Goal: Use online tool/utility: Utilize a website feature to perform a specific function

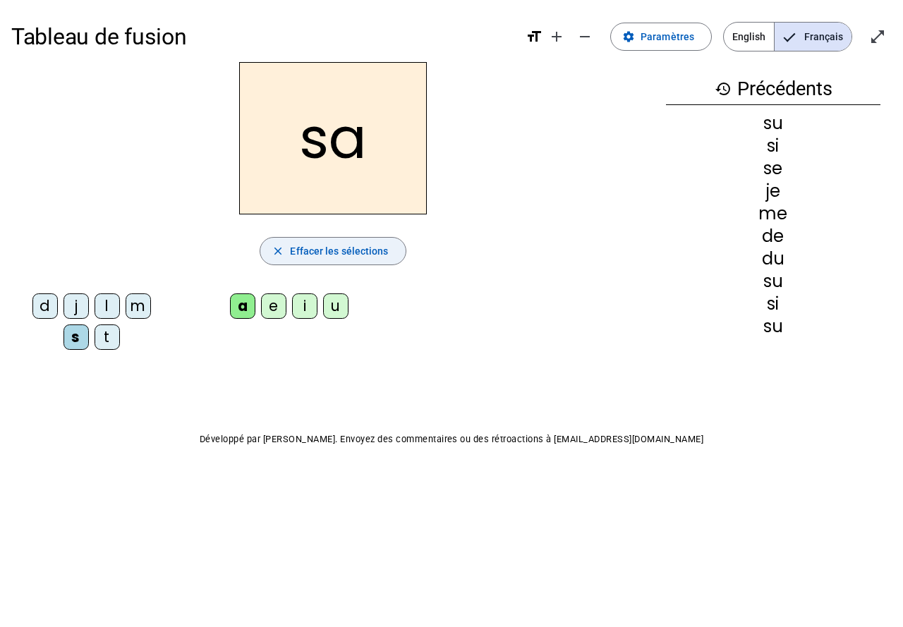
click at [337, 254] on span "Effacer les sélections" at bounding box center [339, 251] width 98 height 17
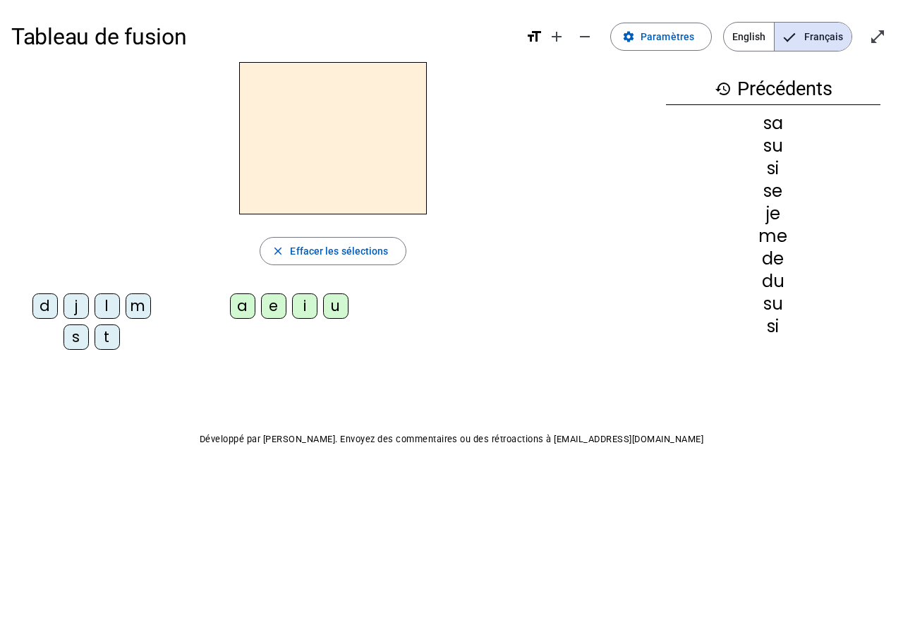
click at [724, 87] on mat-icon "history" at bounding box center [722, 88] width 17 height 17
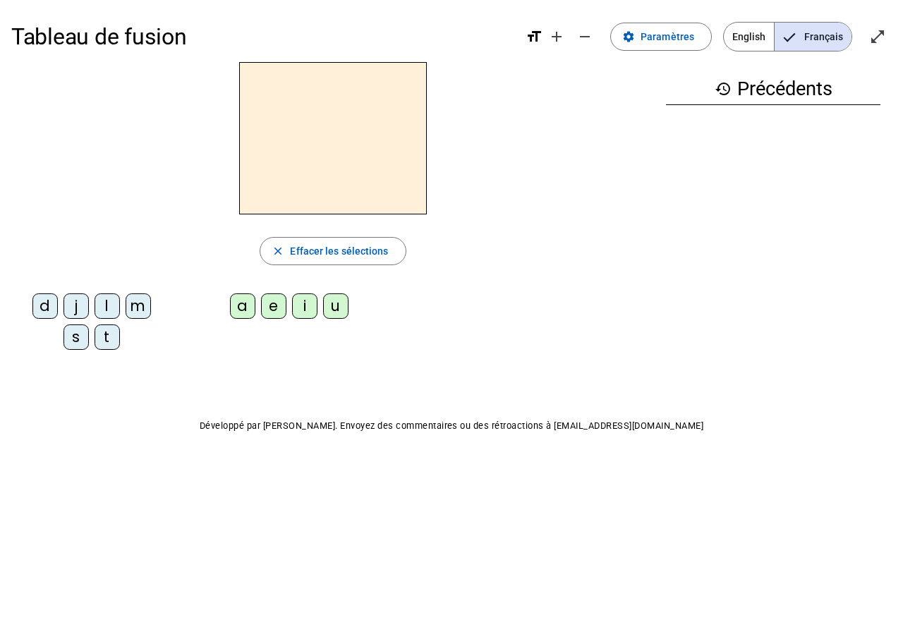
click at [143, 315] on div "m" at bounding box center [138, 305] width 25 height 25
click at [238, 317] on div "a" at bounding box center [242, 305] width 25 height 25
click at [106, 337] on div "t" at bounding box center [107, 336] width 25 height 25
click at [103, 300] on div "l" at bounding box center [107, 305] width 25 height 25
click at [273, 310] on div "e" at bounding box center [273, 305] width 25 height 25
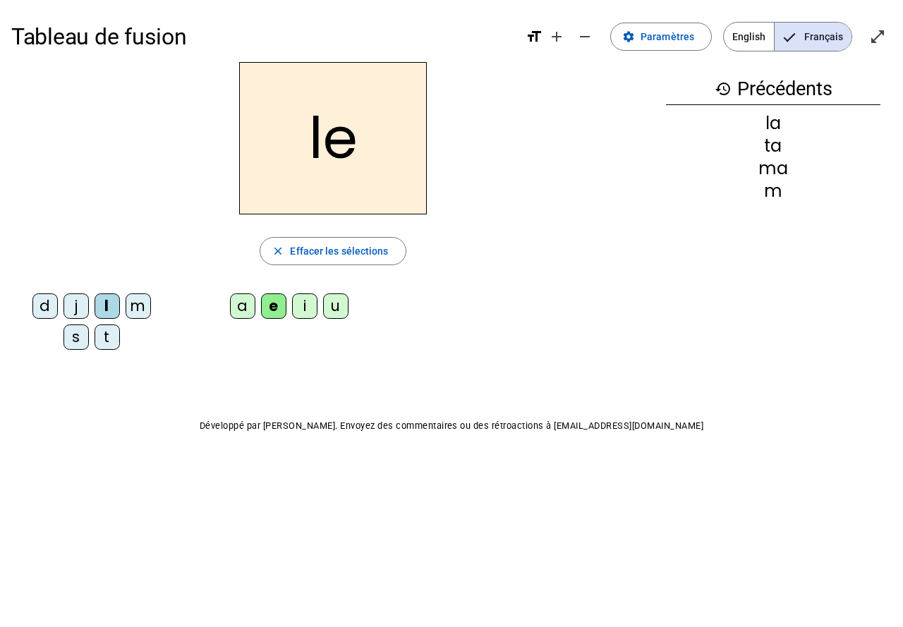
click at [343, 316] on div "u" at bounding box center [335, 305] width 25 height 25
click at [103, 343] on div "t" at bounding box center [107, 336] width 25 height 25
click at [42, 309] on div "d" at bounding box center [44, 305] width 25 height 25
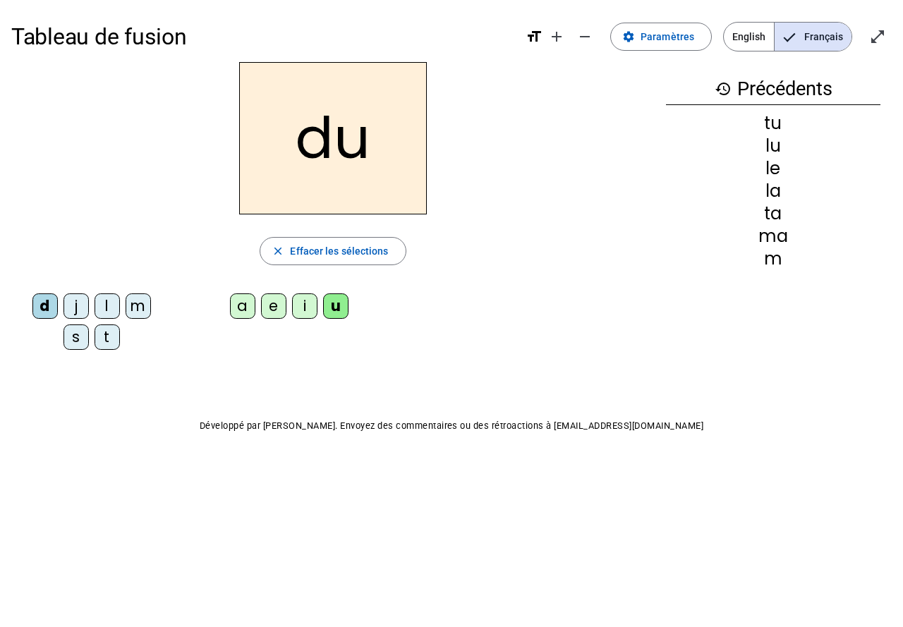
click at [271, 318] on div "e" at bounding box center [273, 305] width 25 height 25
click at [140, 303] on div "m" at bounding box center [138, 305] width 25 height 25
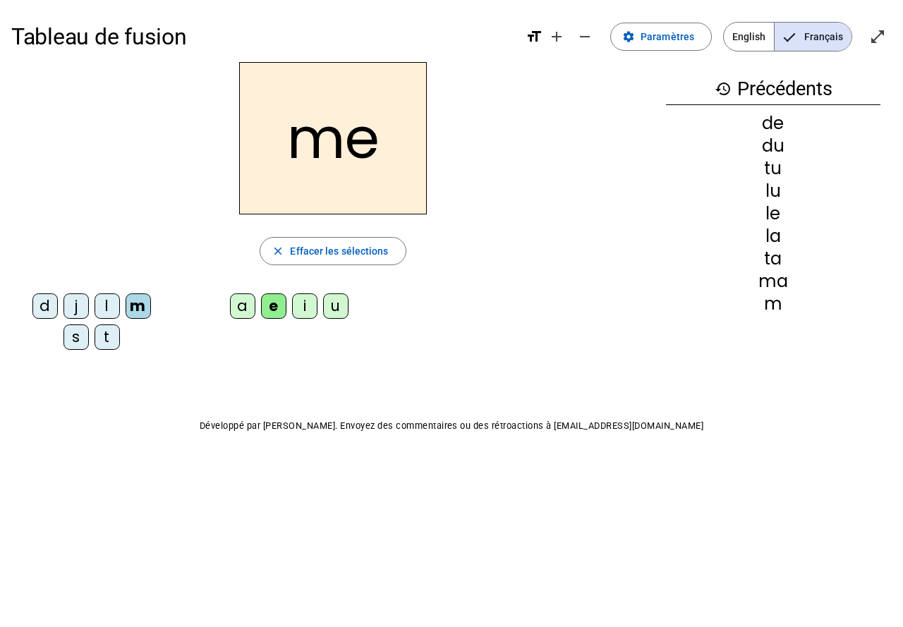
click at [75, 307] on div "j" at bounding box center [75, 305] width 25 height 25
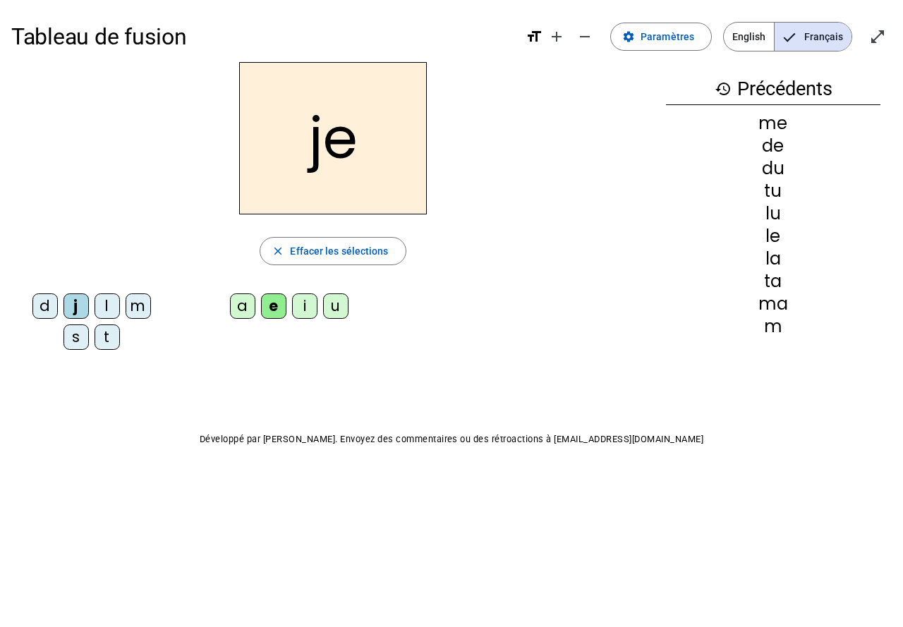
click at [71, 341] on div "s" at bounding box center [75, 336] width 25 height 25
click at [334, 316] on div "u" at bounding box center [335, 305] width 25 height 25
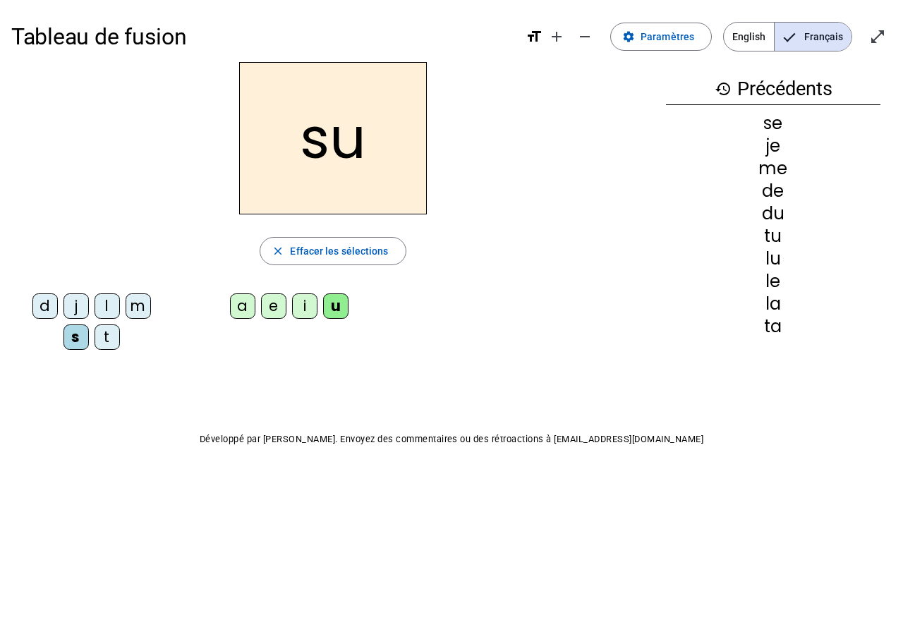
click at [298, 317] on div "i" at bounding box center [304, 305] width 25 height 25
